Goal: Task Accomplishment & Management: Manage account settings

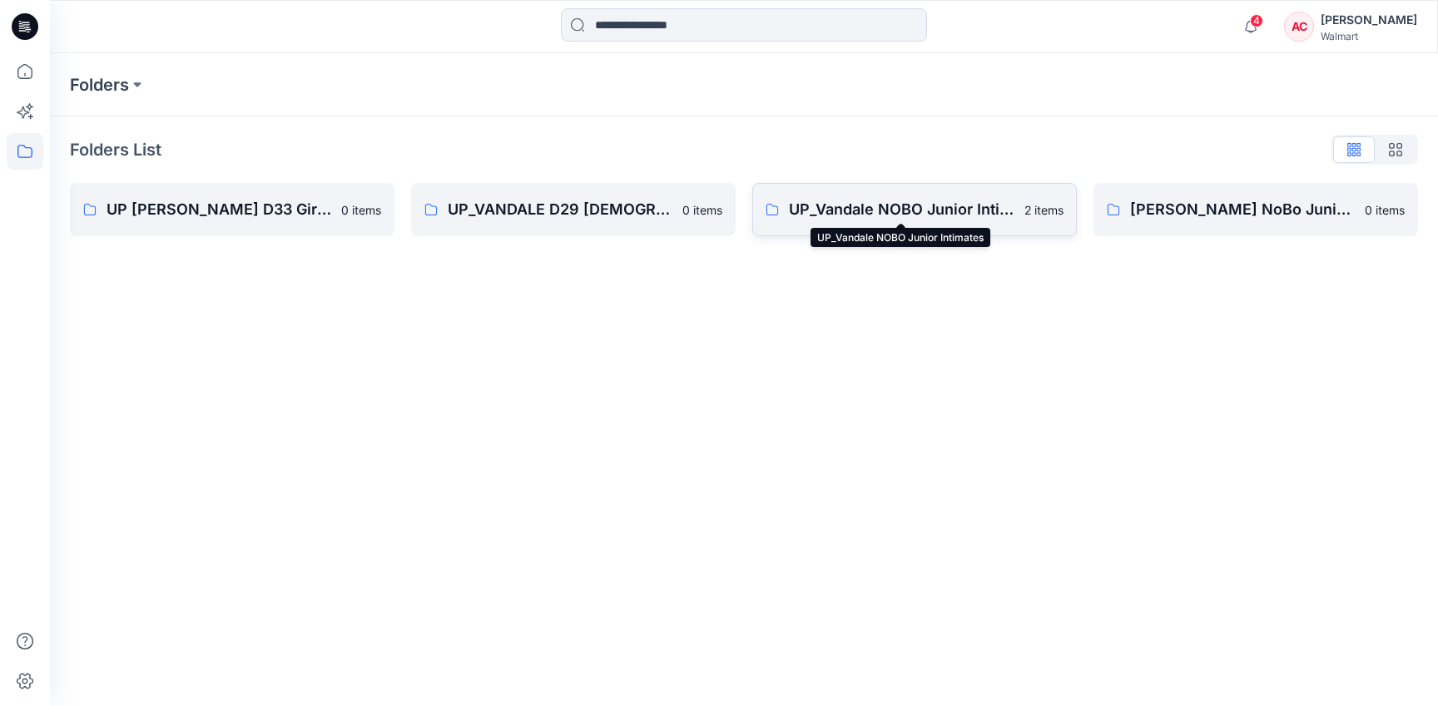
click at [822, 209] on p "UP_Vandale NOBO Junior Intimates" at bounding box center [901, 209] width 225 height 23
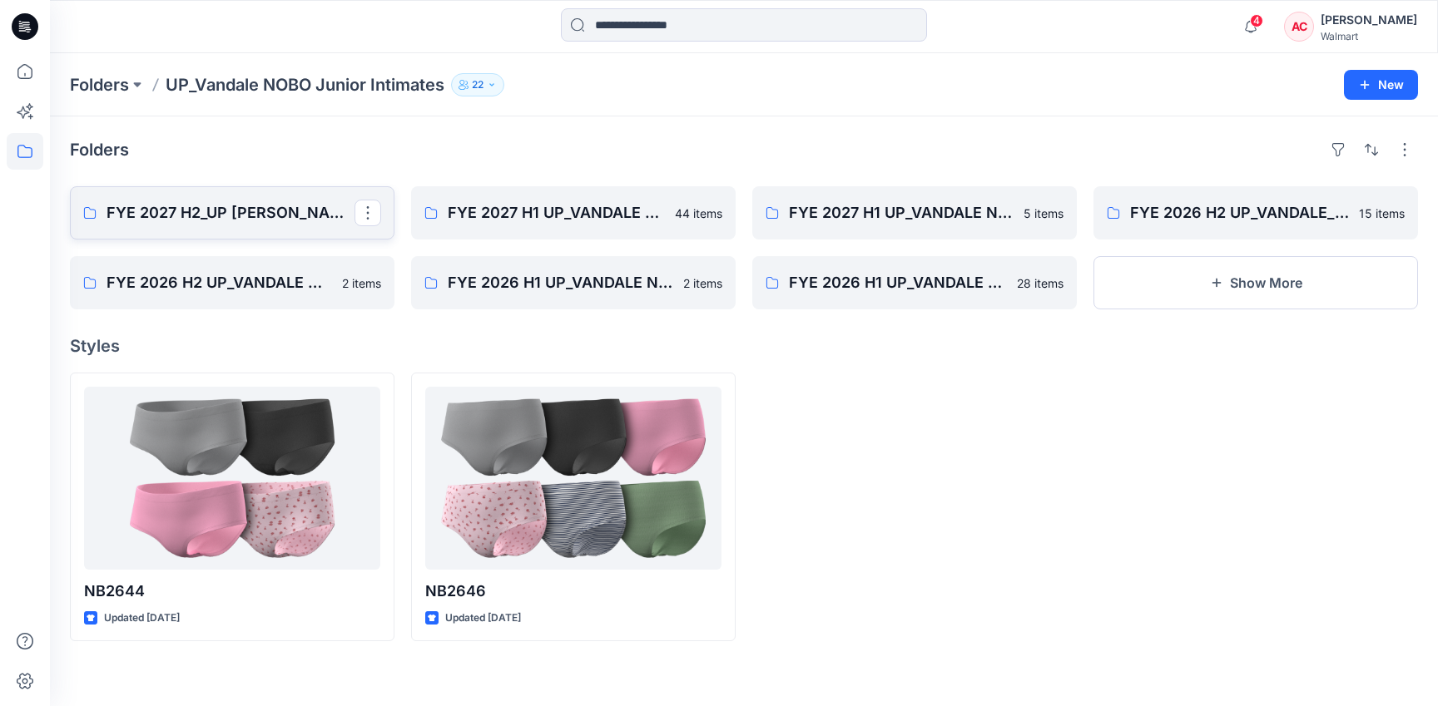
click at [208, 213] on p "FYE 2027 H2_UP [PERSON_NAME] NOBO PANTIES" at bounding box center [230, 212] width 248 height 23
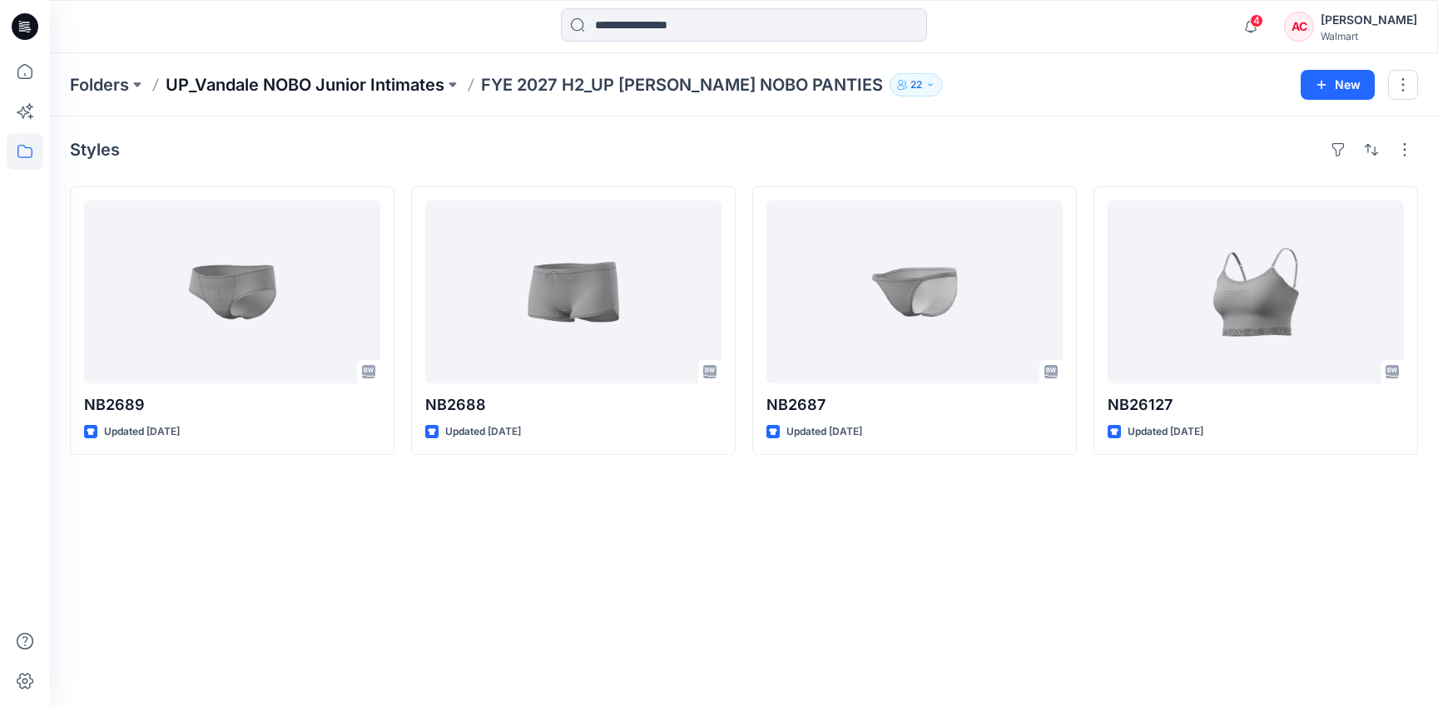
click at [360, 87] on p "UP_Vandale NOBO Junior Intimates" at bounding box center [305, 84] width 279 height 23
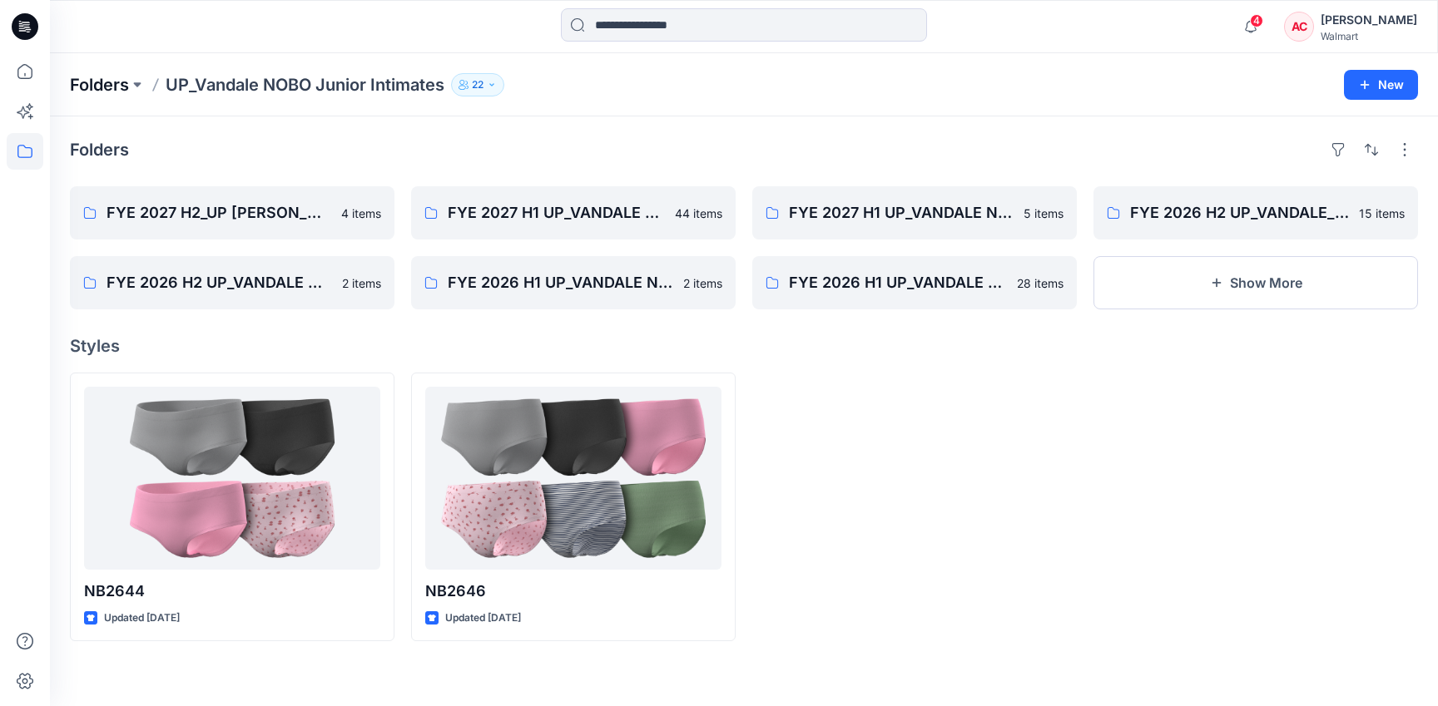
click at [106, 89] on p "Folders" at bounding box center [99, 84] width 59 height 23
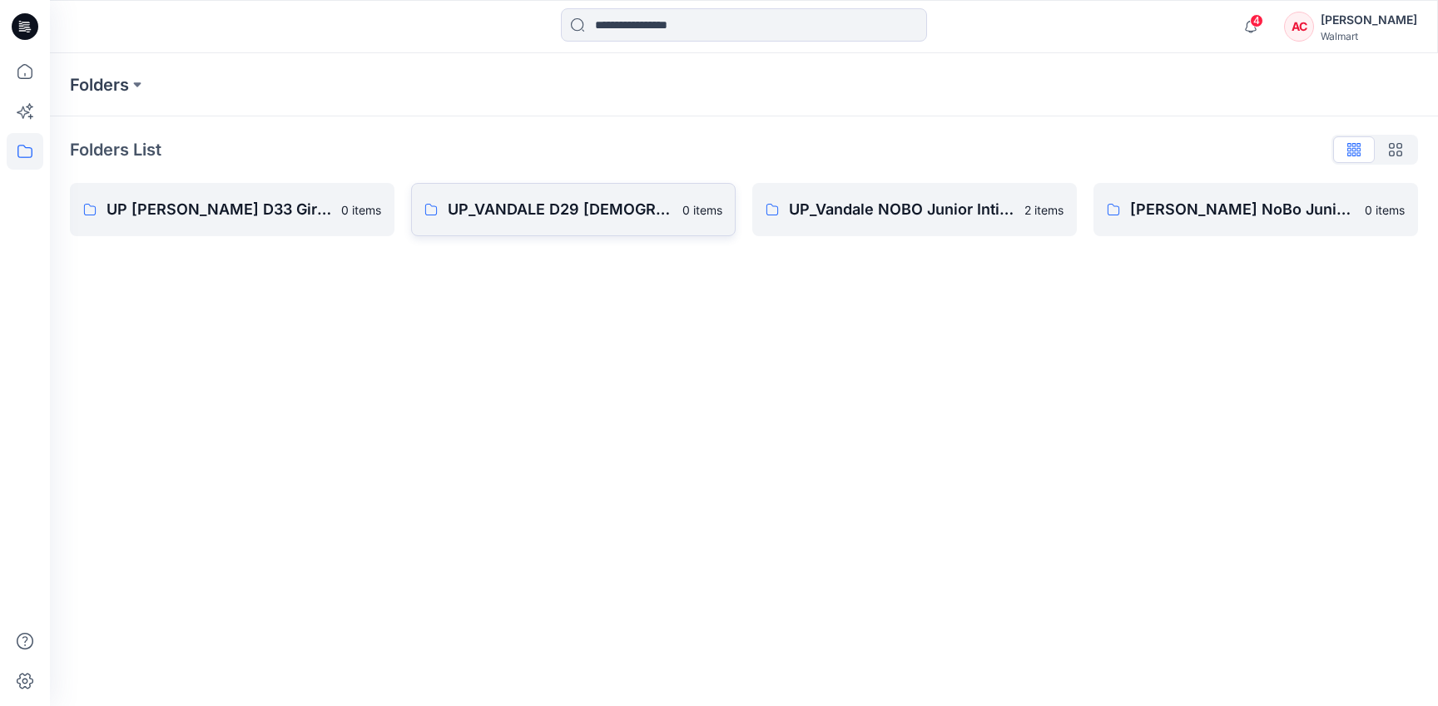
click at [551, 223] on link "UP_VANDALE D29 [DEMOGRAPHIC_DATA] Intimates - Joyspun 0 items" at bounding box center [573, 209] width 324 height 53
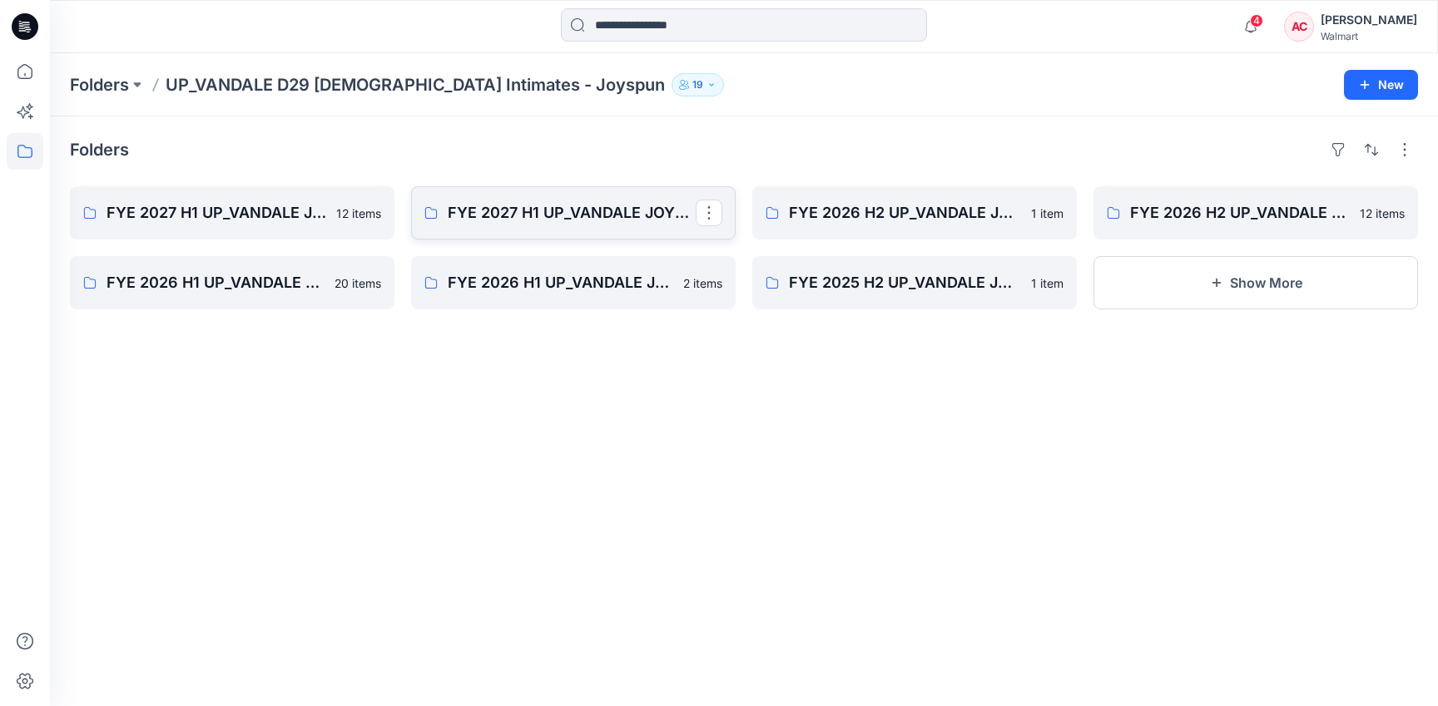
click at [516, 231] on link "FYE 2027 H1 UP_VANDALE JOYSPUN BRAS" at bounding box center [573, 212] width 324 height 53
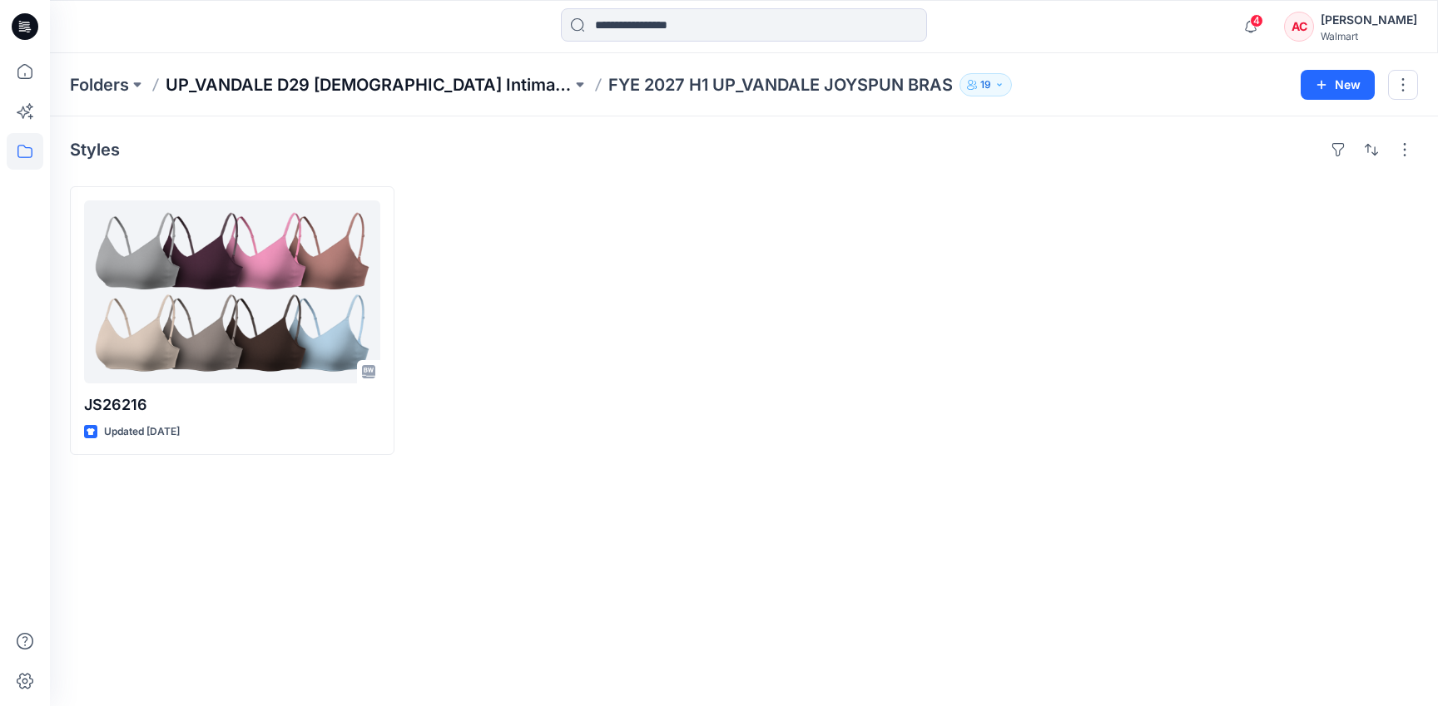
click at [468, 87] on p "UP_VANDALE D29 [DEMOGRAPHIC_DATA] Intimates - Joyspun" at bounding box center [369, 84] width 406 height 23
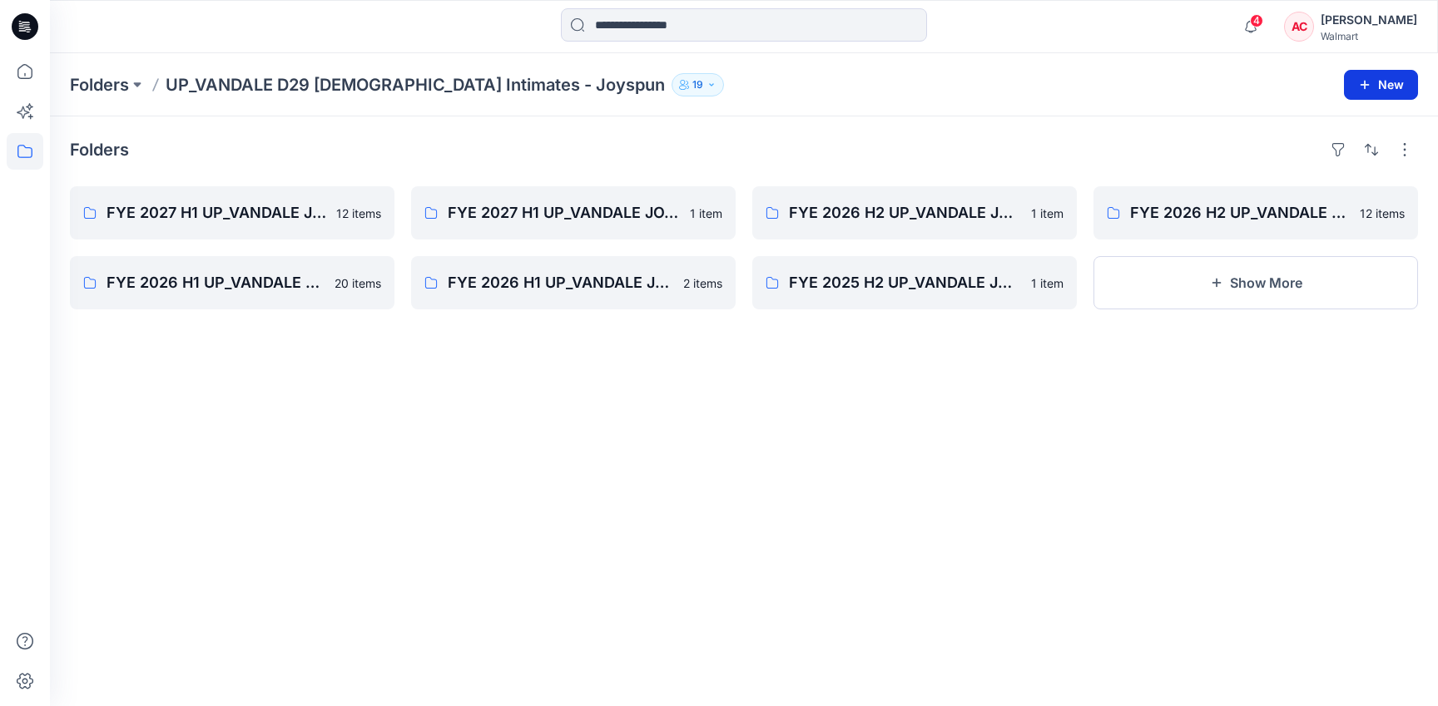
click at [1408, 83] on button "New" at bounding box center [1381, 85] width 74 height 30
click at [1347, 163] on p "New Folder" at bounding box center [1332, 158] width 62 height 17
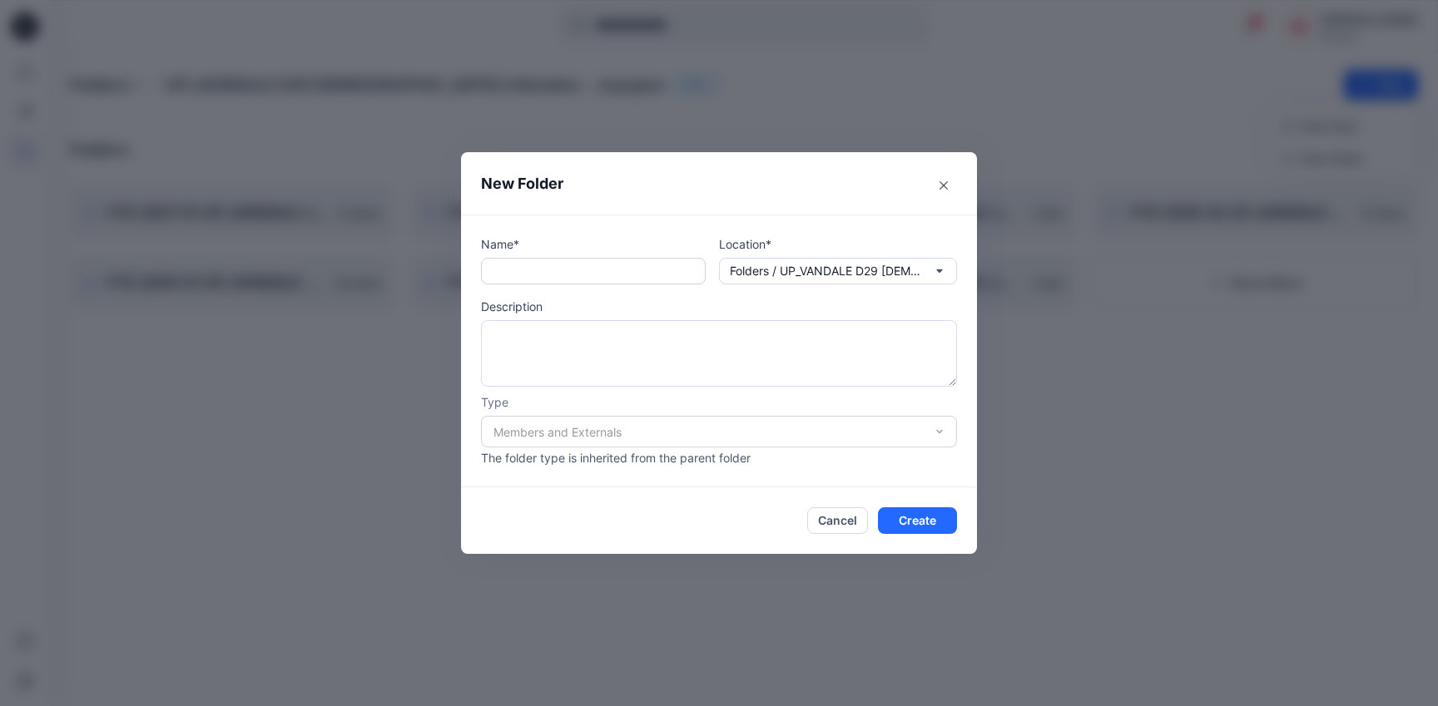
click at [612, 275] on input "text" at bounding box center [593, 271] width 225 height 27
type input "**********"
click at [924, 524] on button "Create" at bounding box center [917, 521] width 79 height 27
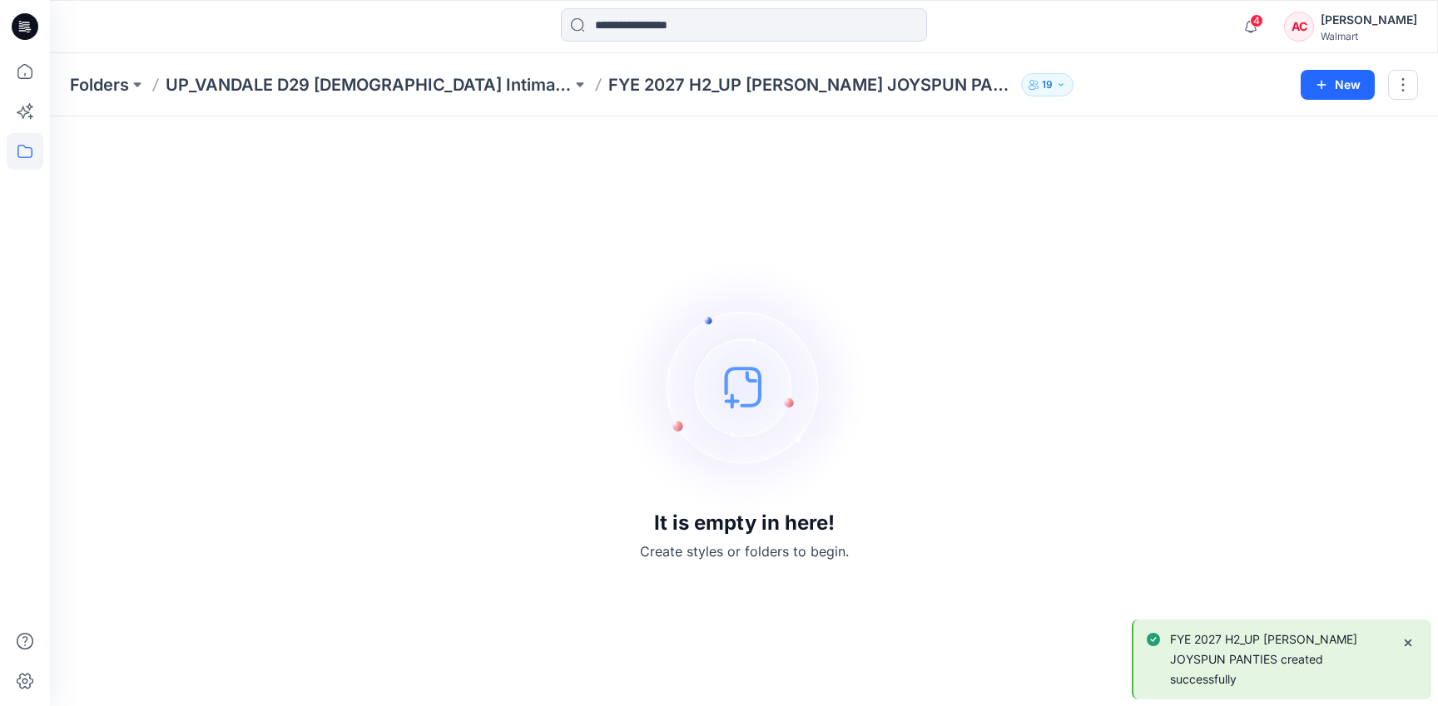
click at [443, 72] on div "Folders UP_VANDALE D29 [DEMOGRAPHIC_DATA] Intimates - Joyspun FYE 2027 H2_UP [P…" at bounding box center [744, 84] width 1388 height 63
click at [435, 92] on p "UP_VANDALE D29 [DEMOGRAPHIC_DATA] Intimates - Joyspun" at bounding box center [369, 84] width 406 height 23
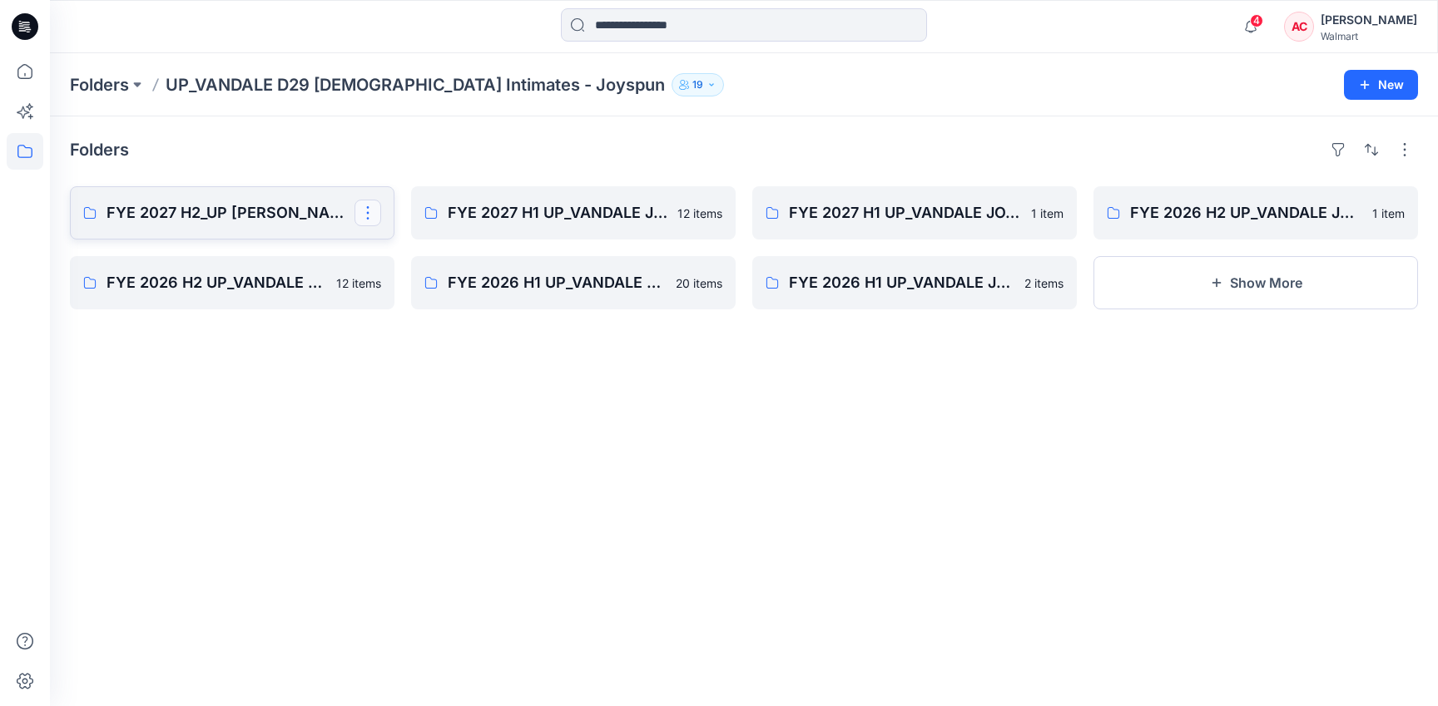
click at [367, 209] on button "button" at bounding box center [367, 213] width 27 height 27
click at [409, 258] on p "Edit" at bounding box center [398, 251] width 21 height 17
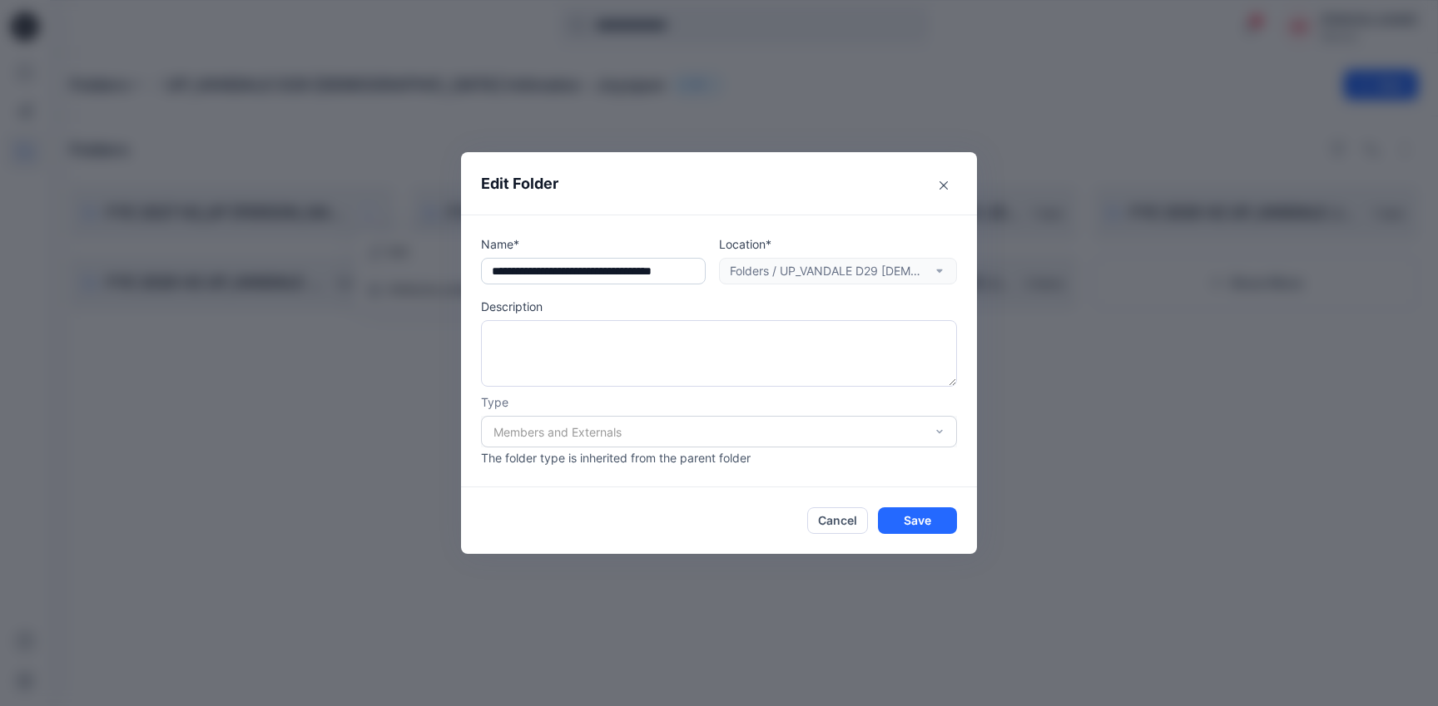
click at [570, 268] on input "**********" at bounding box center [593, 271] width 225 height 27
type input "**********"
click at [945, 520] on button "Save" at bounding box center [917, 521] width 79 height 27
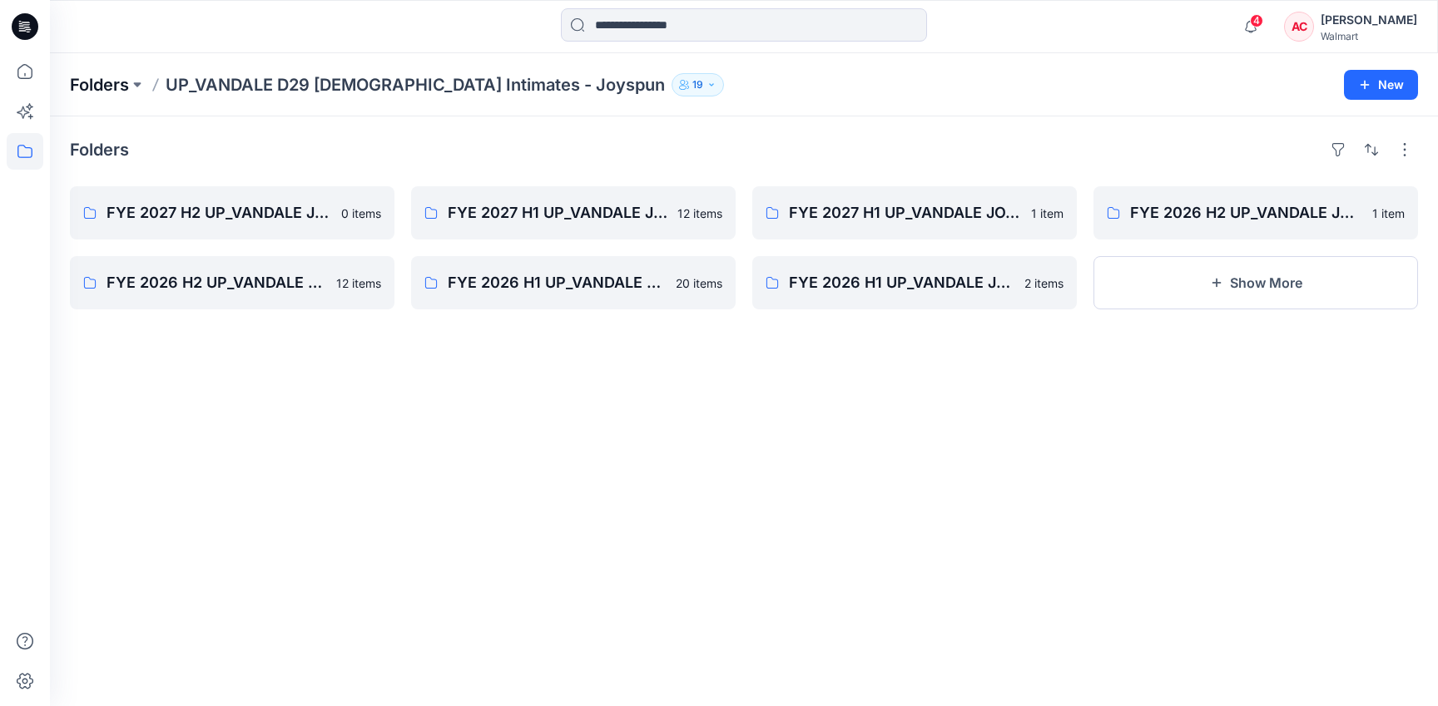
click at [105, 88] on p "Folders" at bounding box center [99, 84] width 59 height 23
